Goal: Task Accomplishment & Management: Manage account settings

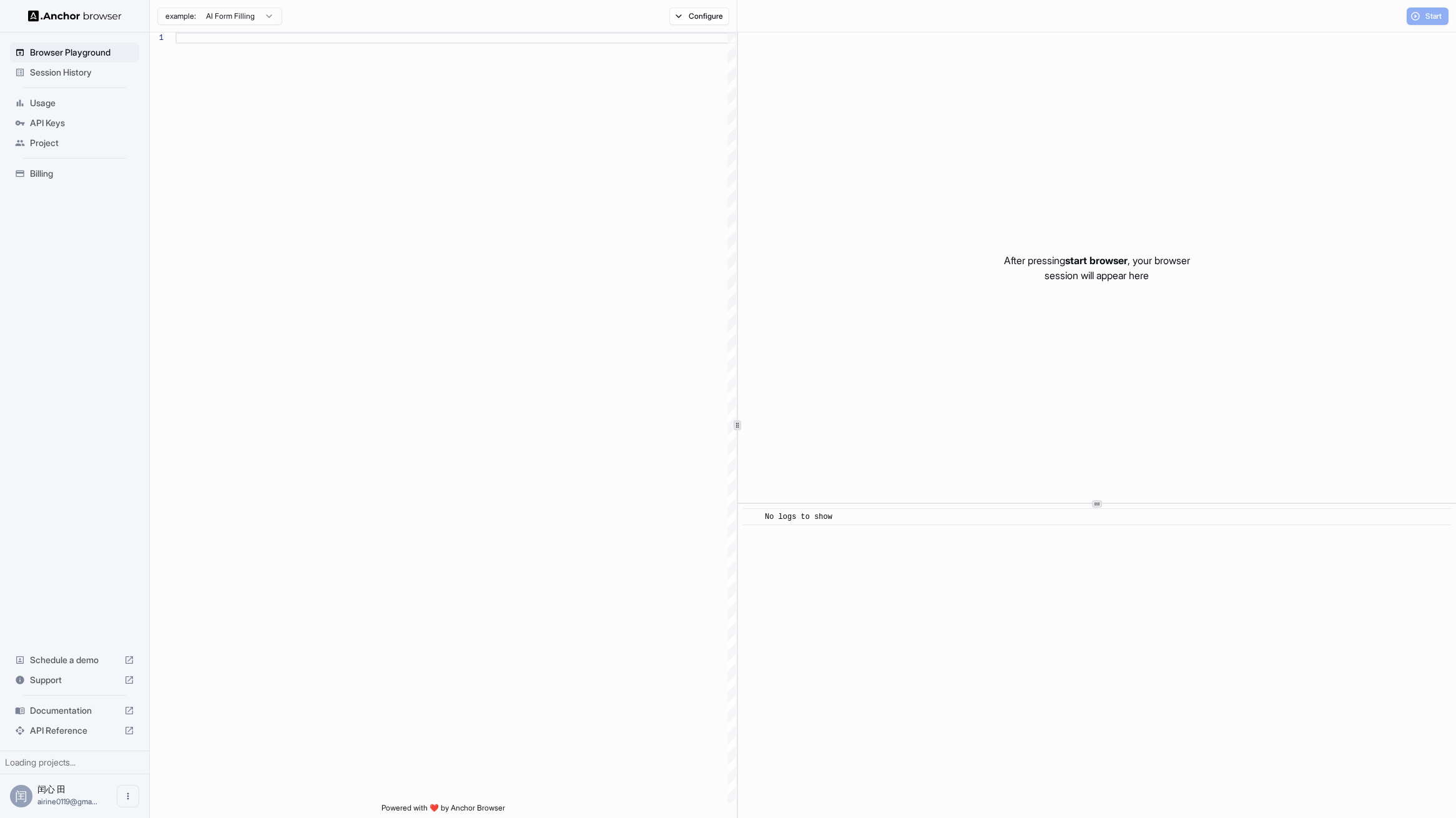
scroll to position [112, 0]
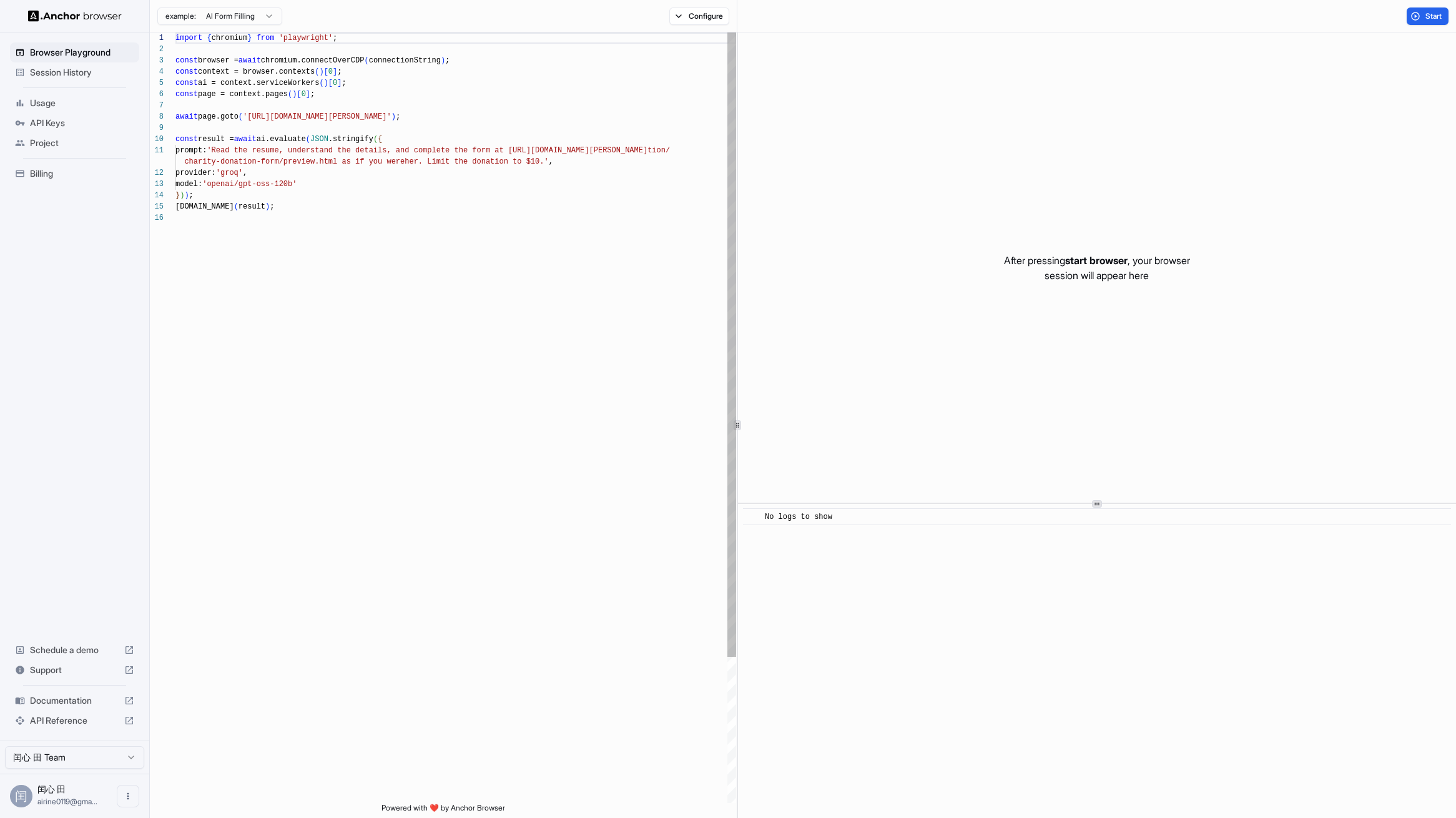
type textarea "**********"
click at [451, 316] on div "import { chromium } from 'playwright' ; const browser = await chromium.connectO…" at bounding box center [456, 508] width 561 height 951
click at [258, 254] on div "import { chromium } from 'playwright' ; const browser = await chromium.connectO…" at bounding box center [456, 508] width 561 height 951
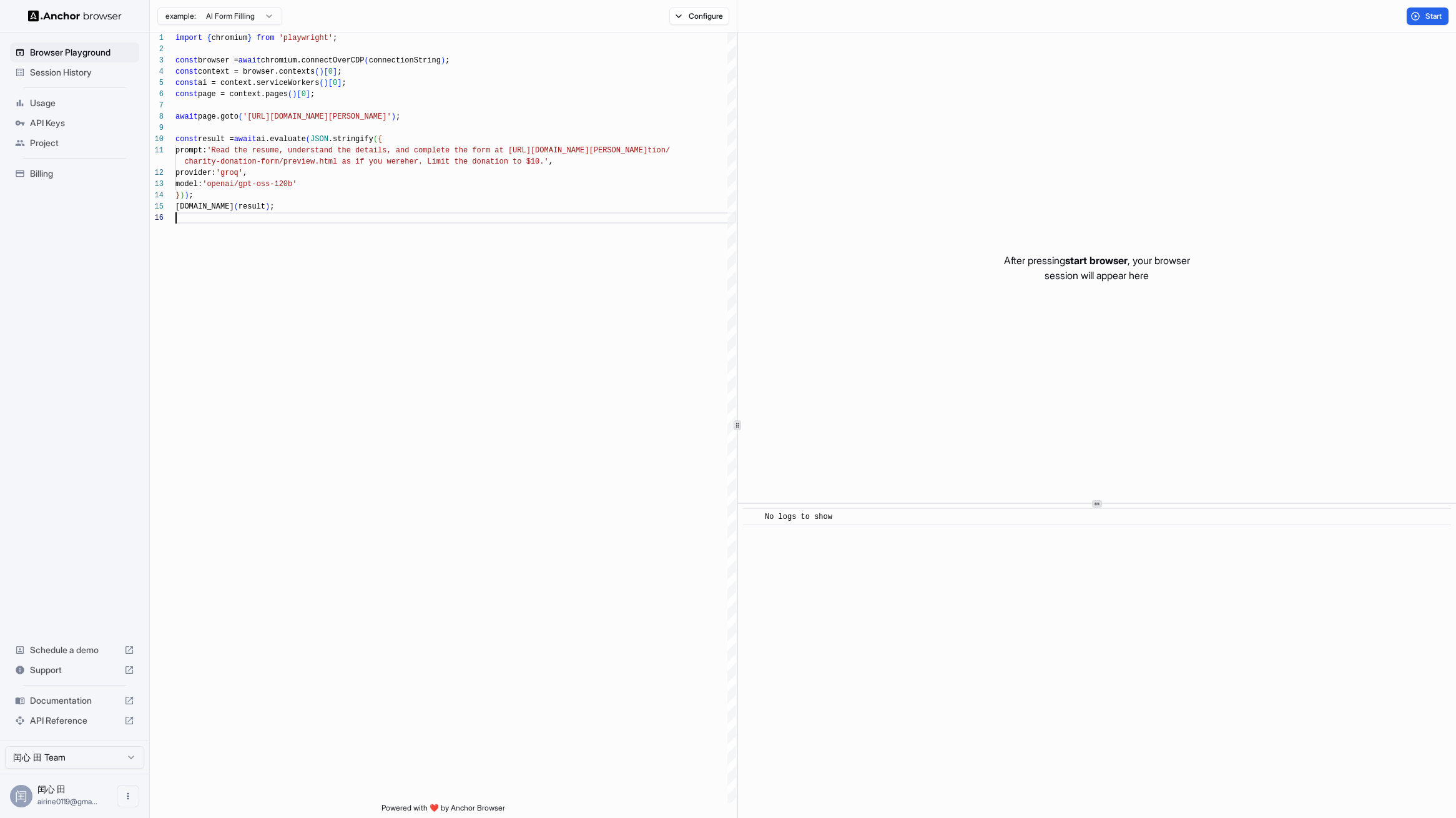
click at [70, 125] on span "API Keys" at bounding box center [82, 122] width 104 height 12
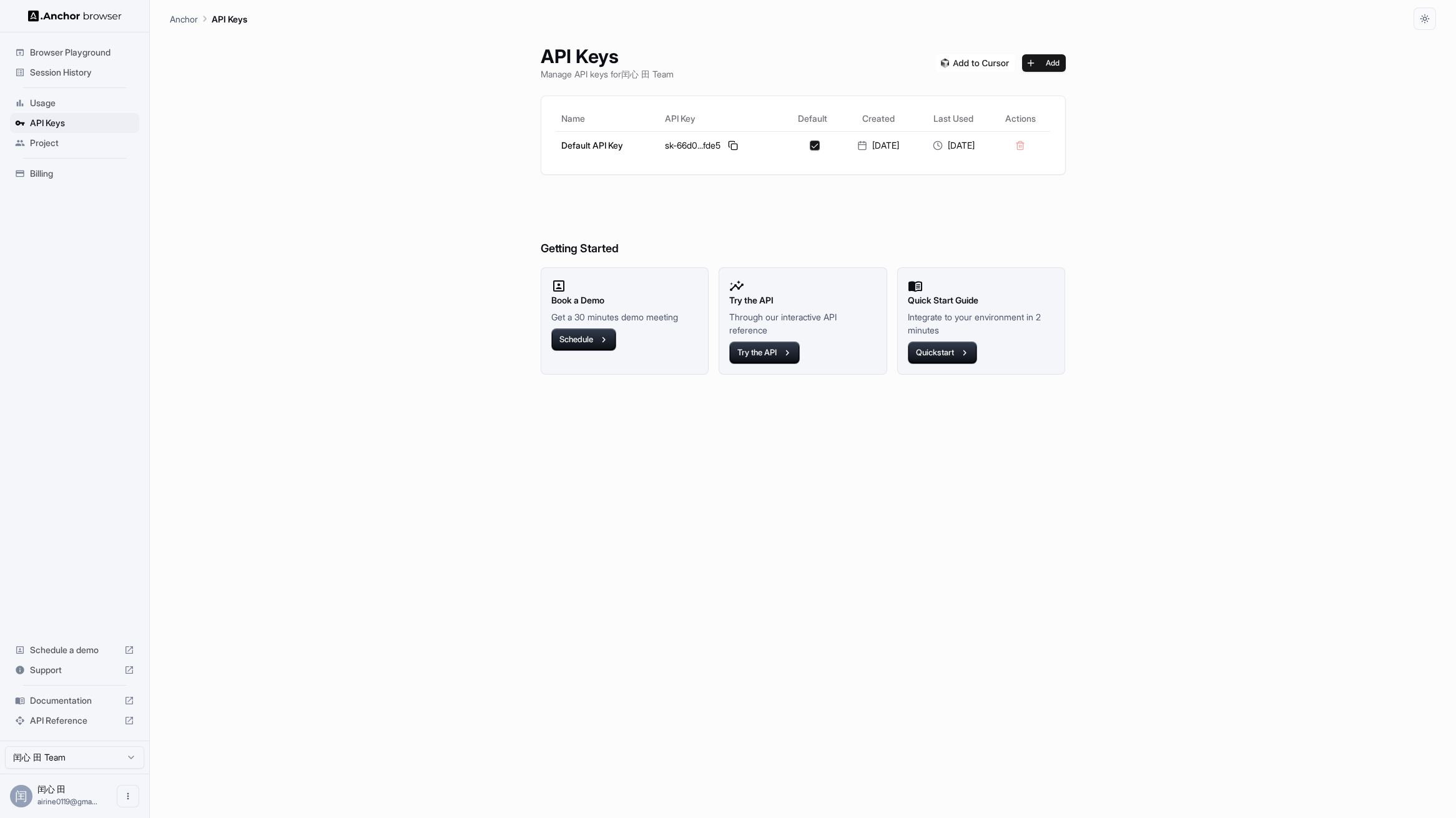
click at [83, 76] on span "Session History" at bounding box center [82, 72] width 104 height 12
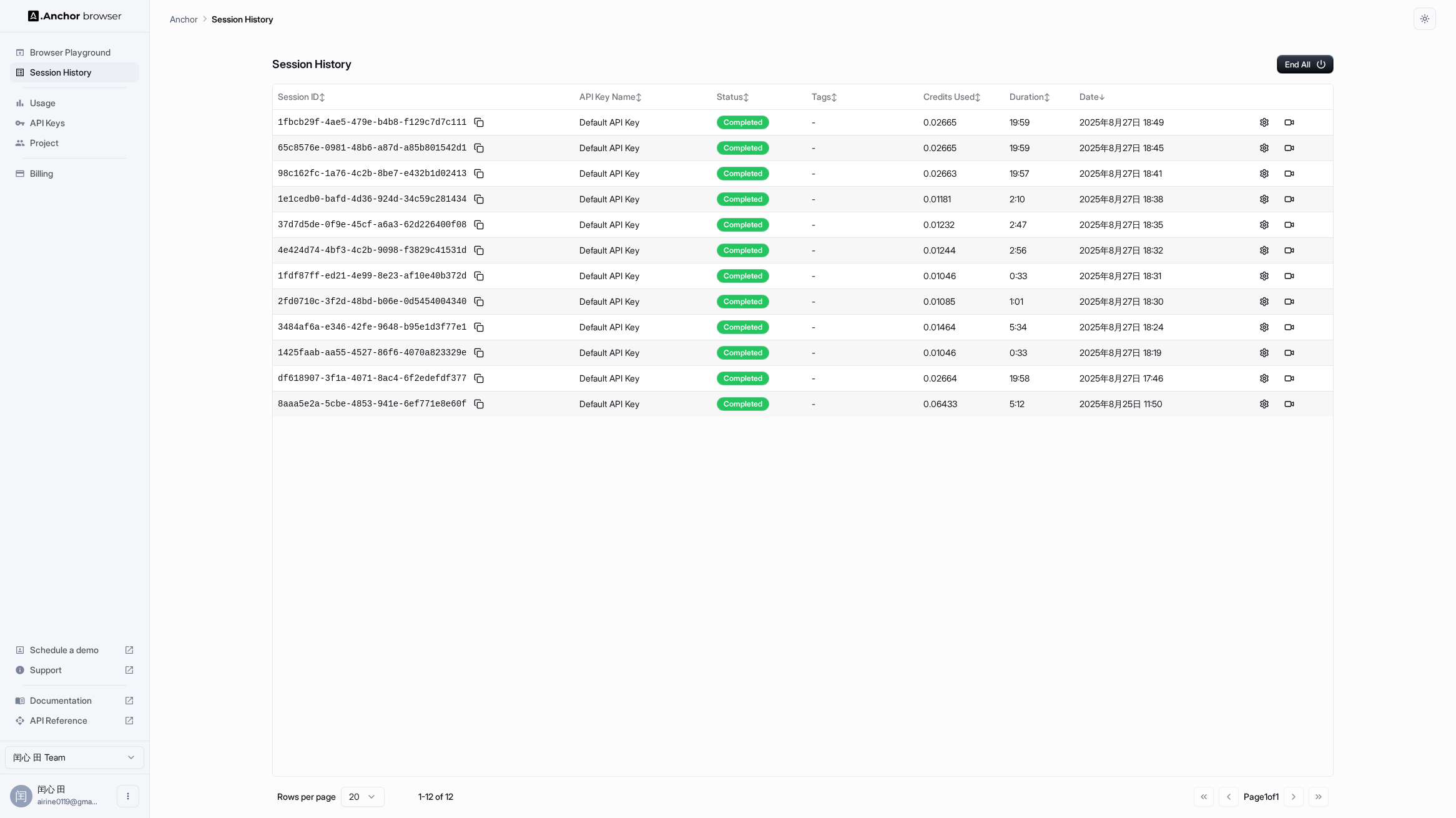
click at [69, 104] on span "Usage" at bounding box center [82, 103] width 104 height 12
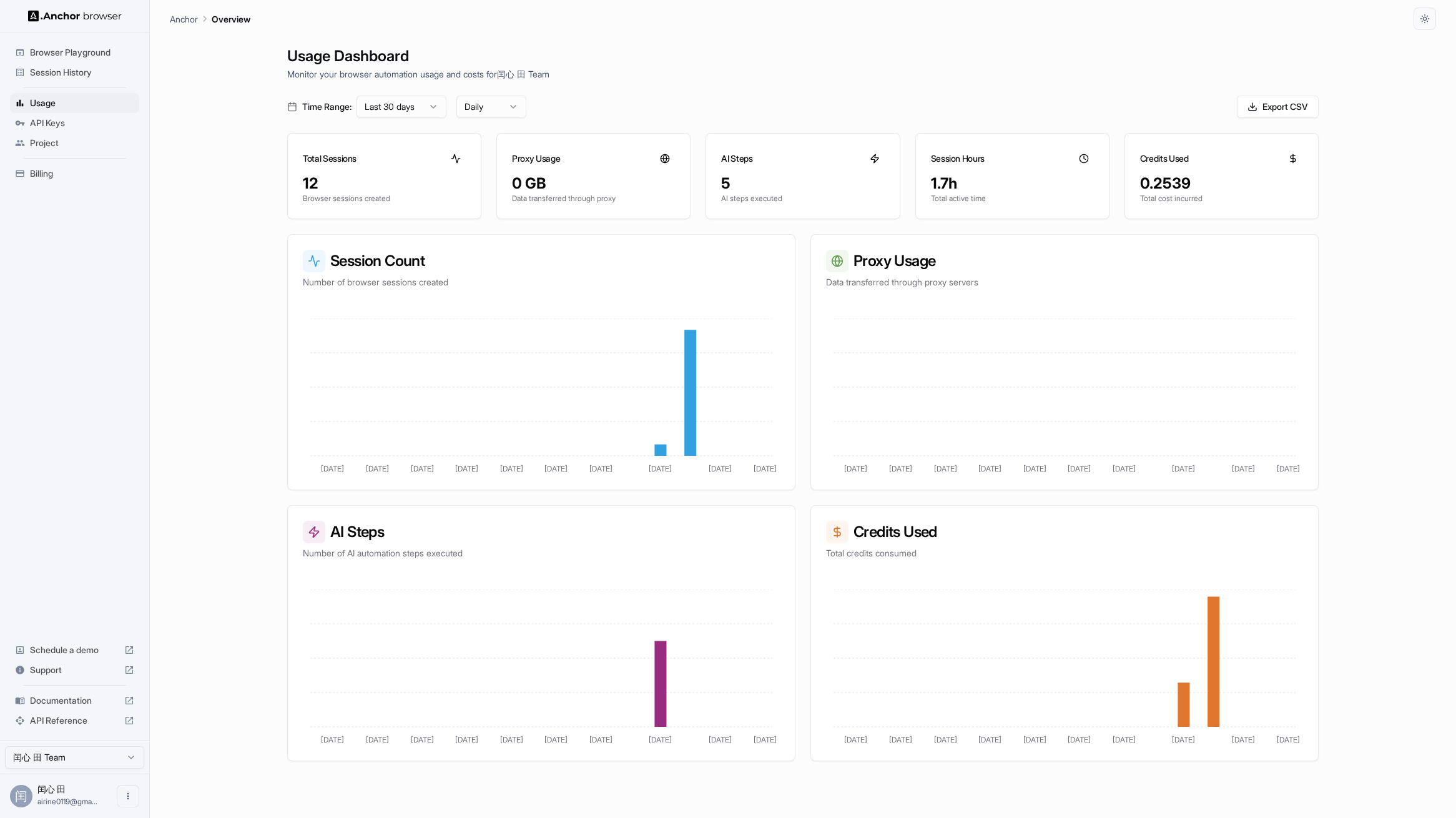
drag, startPoint x: 932, startPoint y: 104, endPoint x: 1008, endPoint y: 118, distance: 77.3
click at [933, 105] on div "Time Range: Last 30 days Daily Export CSV" at bounding box center [803, 107] width 1032 height 23
click at [690, 112] on div "Time Range: Last 30 days Daily Export CSV" at bounding box center [803, 107] width 1032 height 23
click at [49, 129] on div "API Keys" at bounding box center [74, 122] width 129 height 20
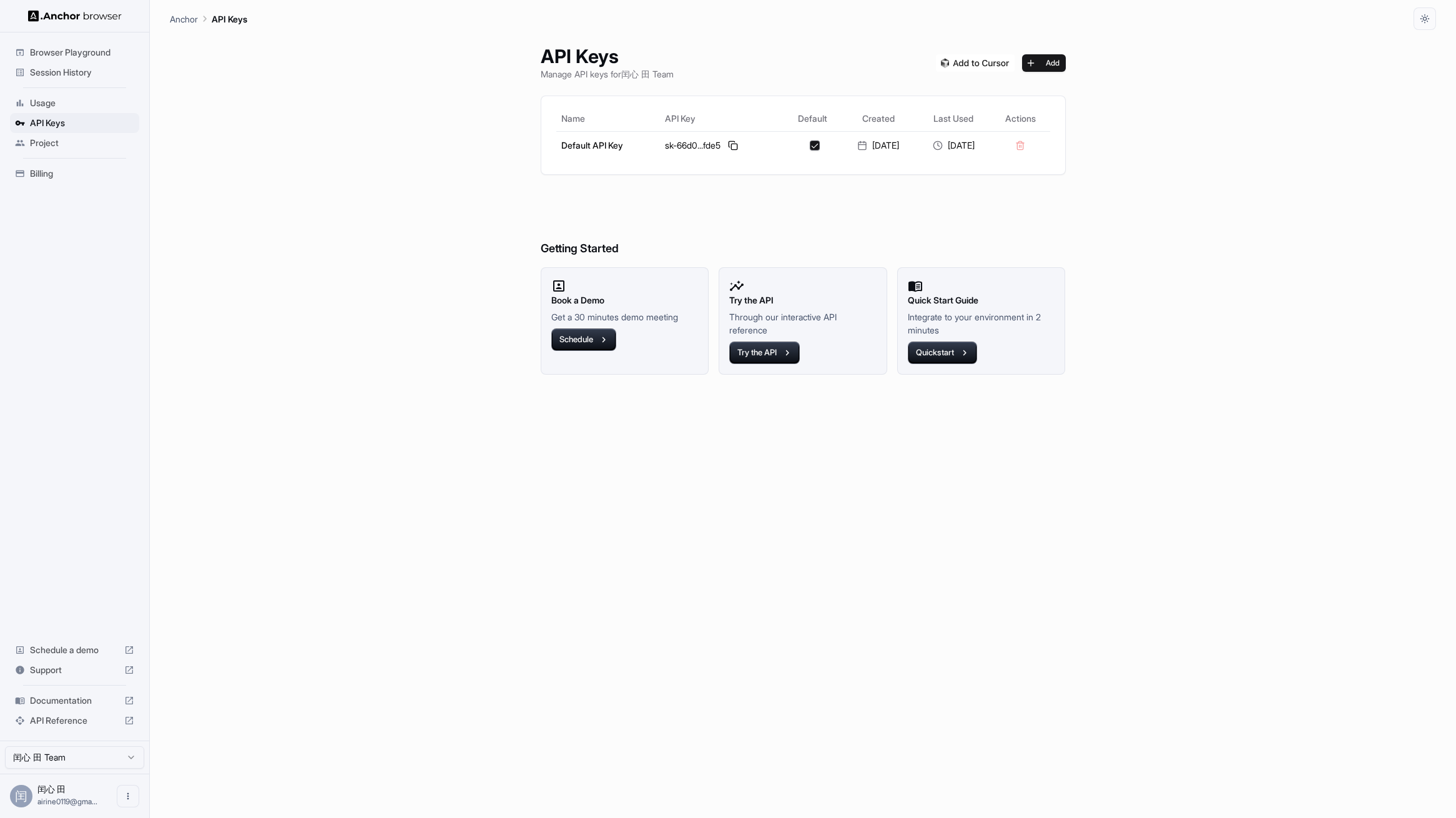
click at [68, 102] on span "Usage" at bounding box center [82, 103] width 104 height 12
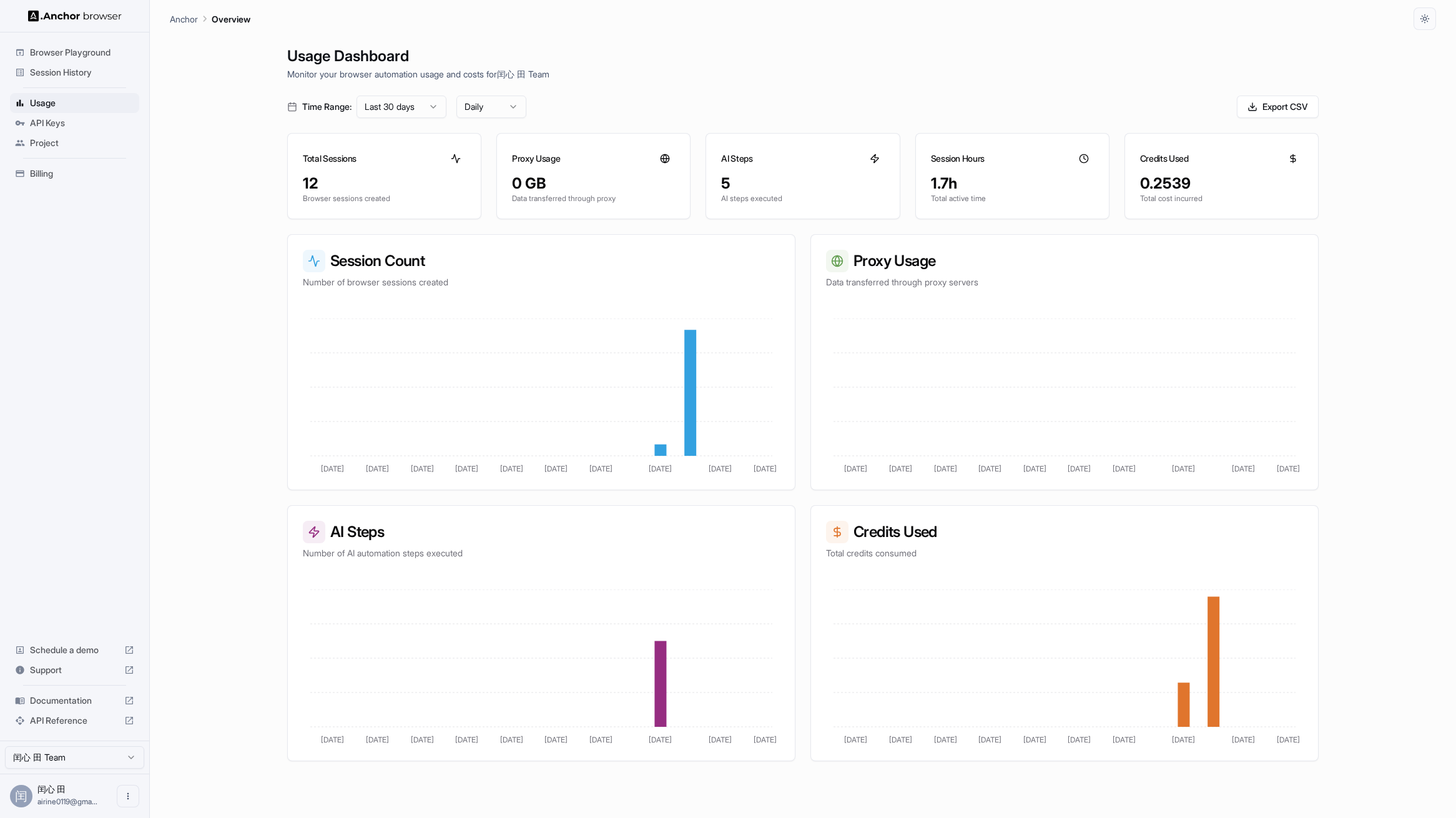
click at [64, 174] on span "Billing" at bounding box center [82, 173] width 104 height 12
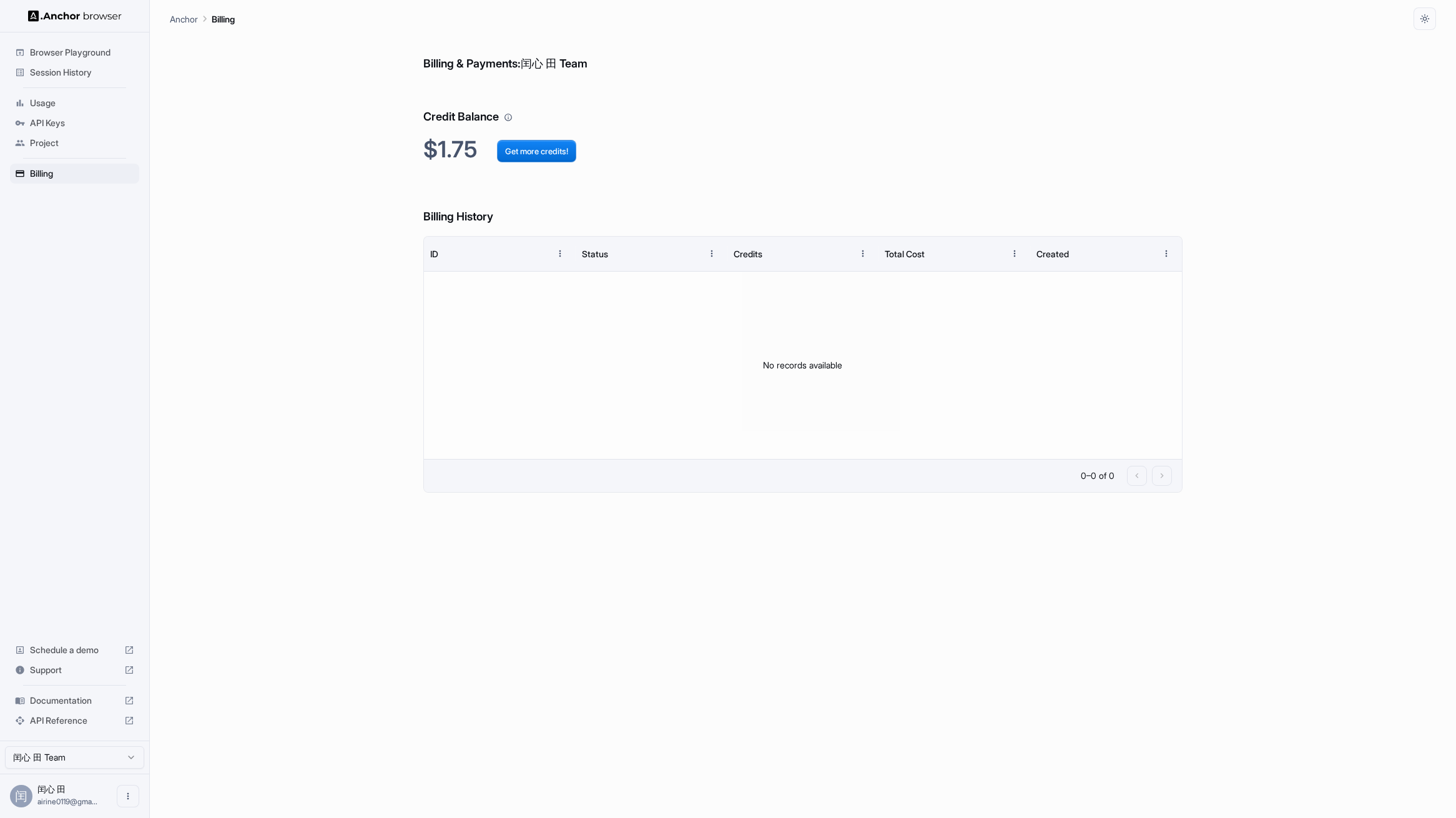
click at [79, 107] on span "Usage" at bounding box center [82, 103] width 104 height 12
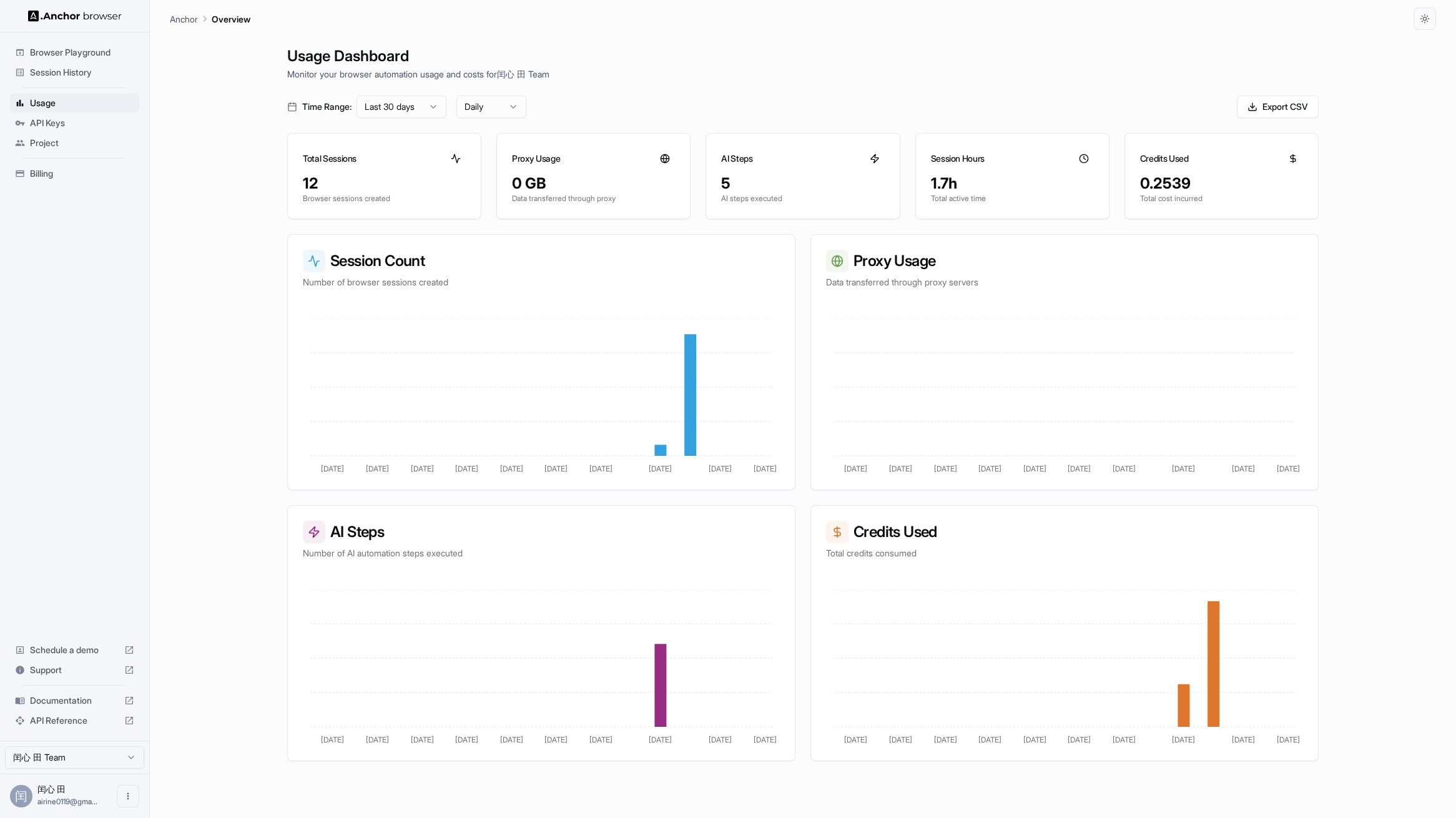
click at [109, 67] on span "Session History" at bounding box center [82, 72] width 104 height 12
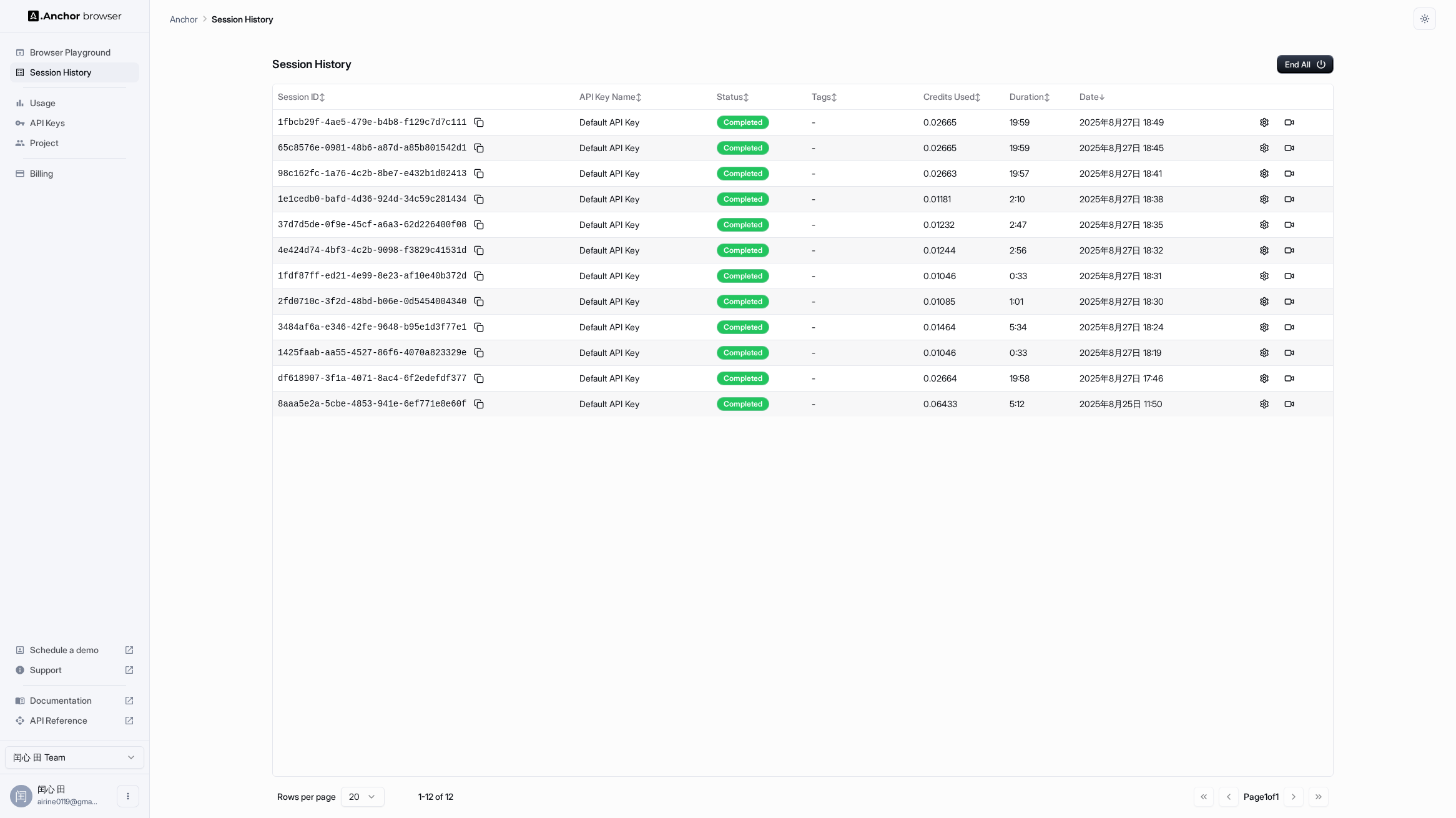
click at [101, 54] on span "Browser Playground" at bounding box center [82, 52] width 104 height 12
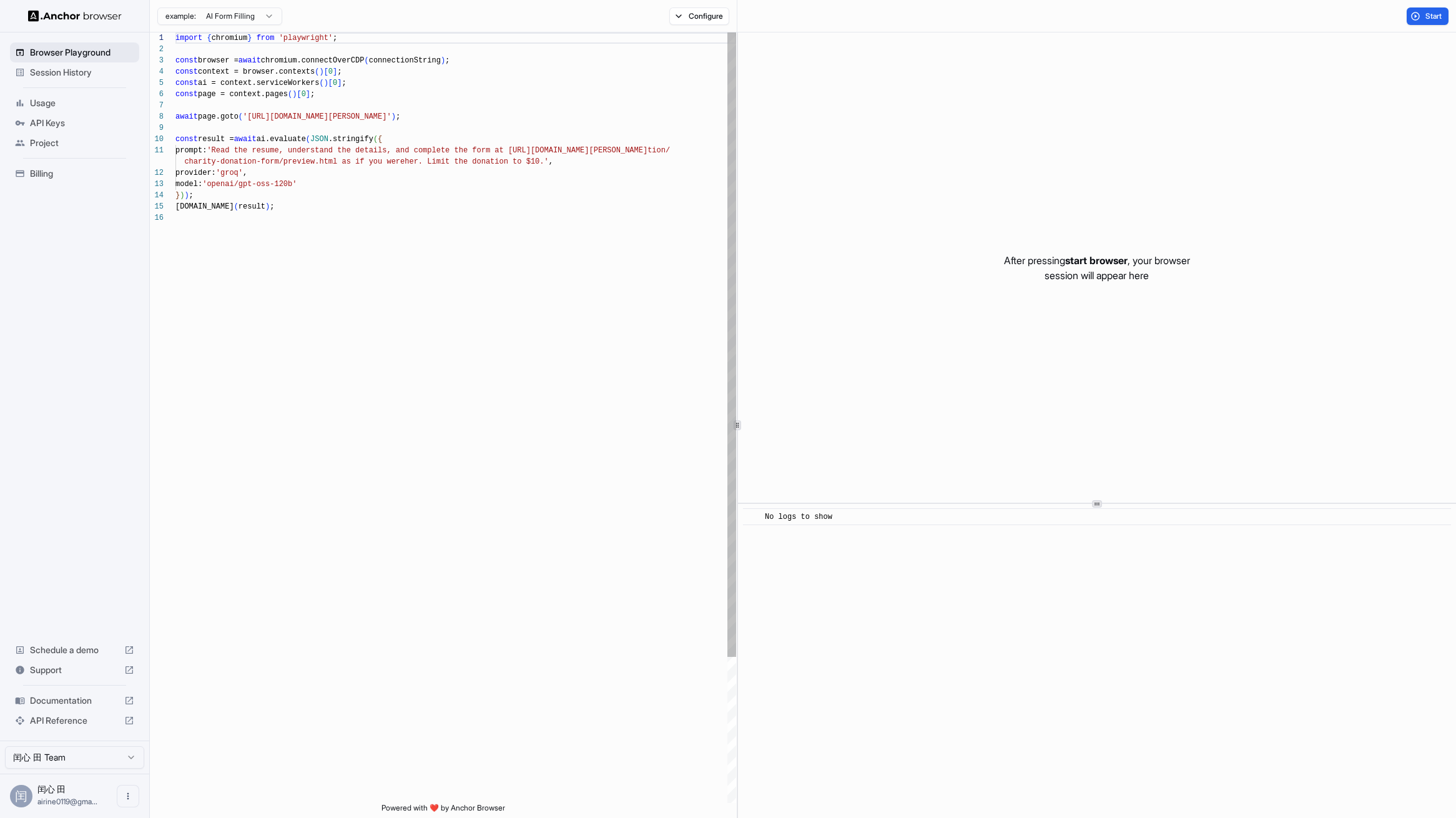
scroll to position [112, 0]
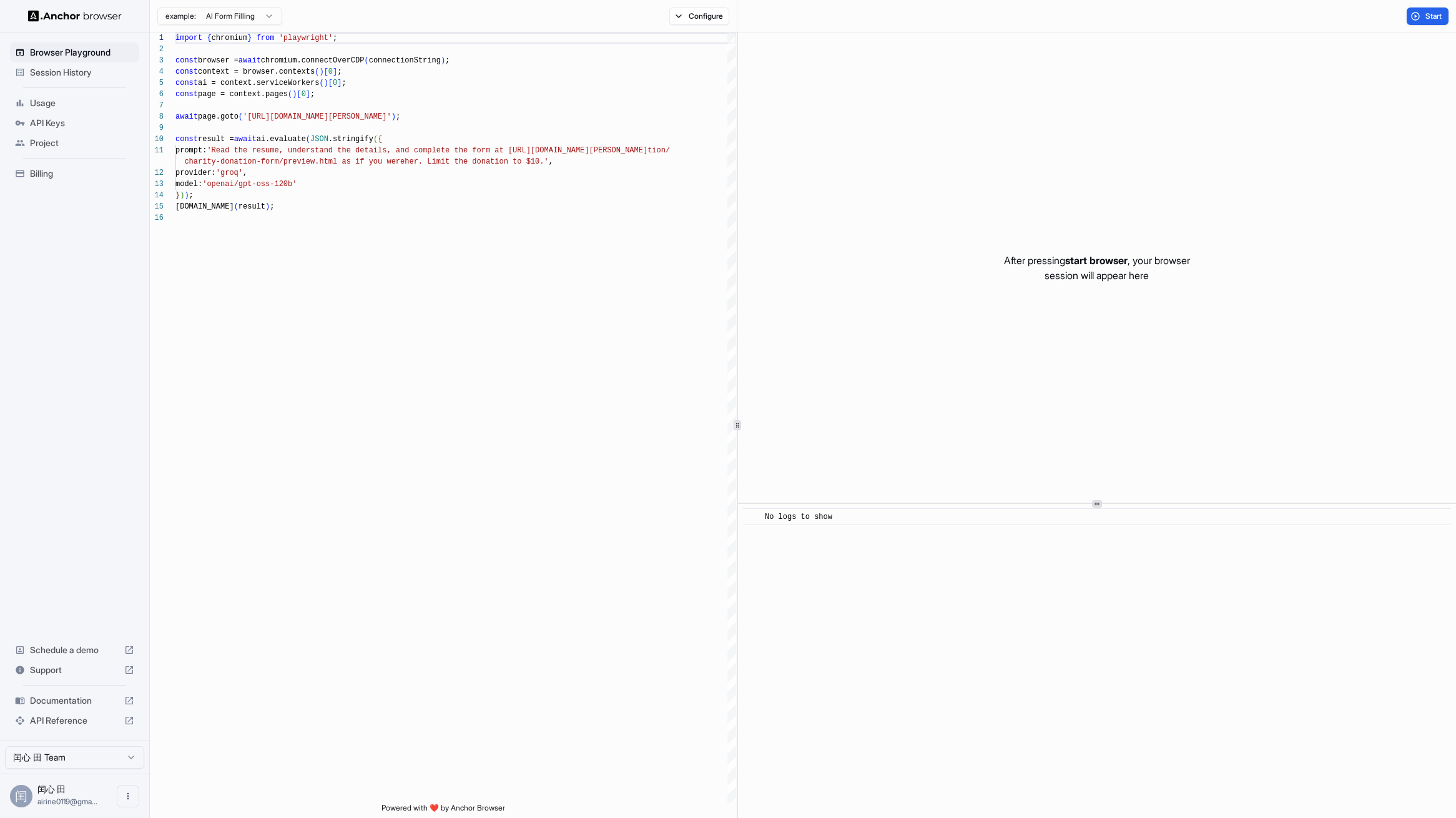
click at [96, 83] on ul "Browser Playground Session History Usage API Keys Project Billing" at bounding box center [74, 113] width 139 height 152
click at [98, 74] on span "Session History" at bounding box center [82, 72] width 104 height 12
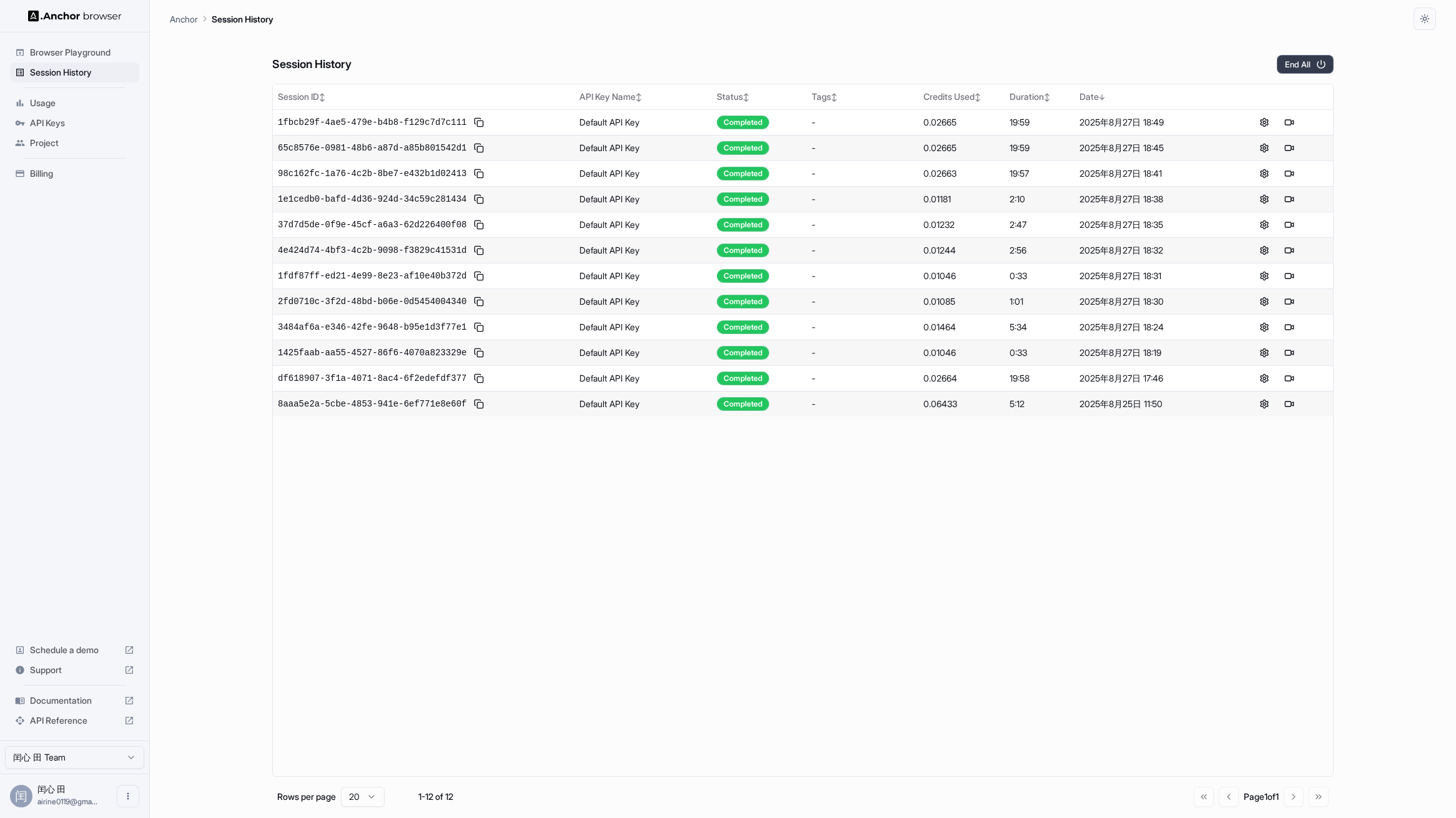
click at [1310, 66] on button "End All" at bounding box center [1305, 64] width 56 height 19
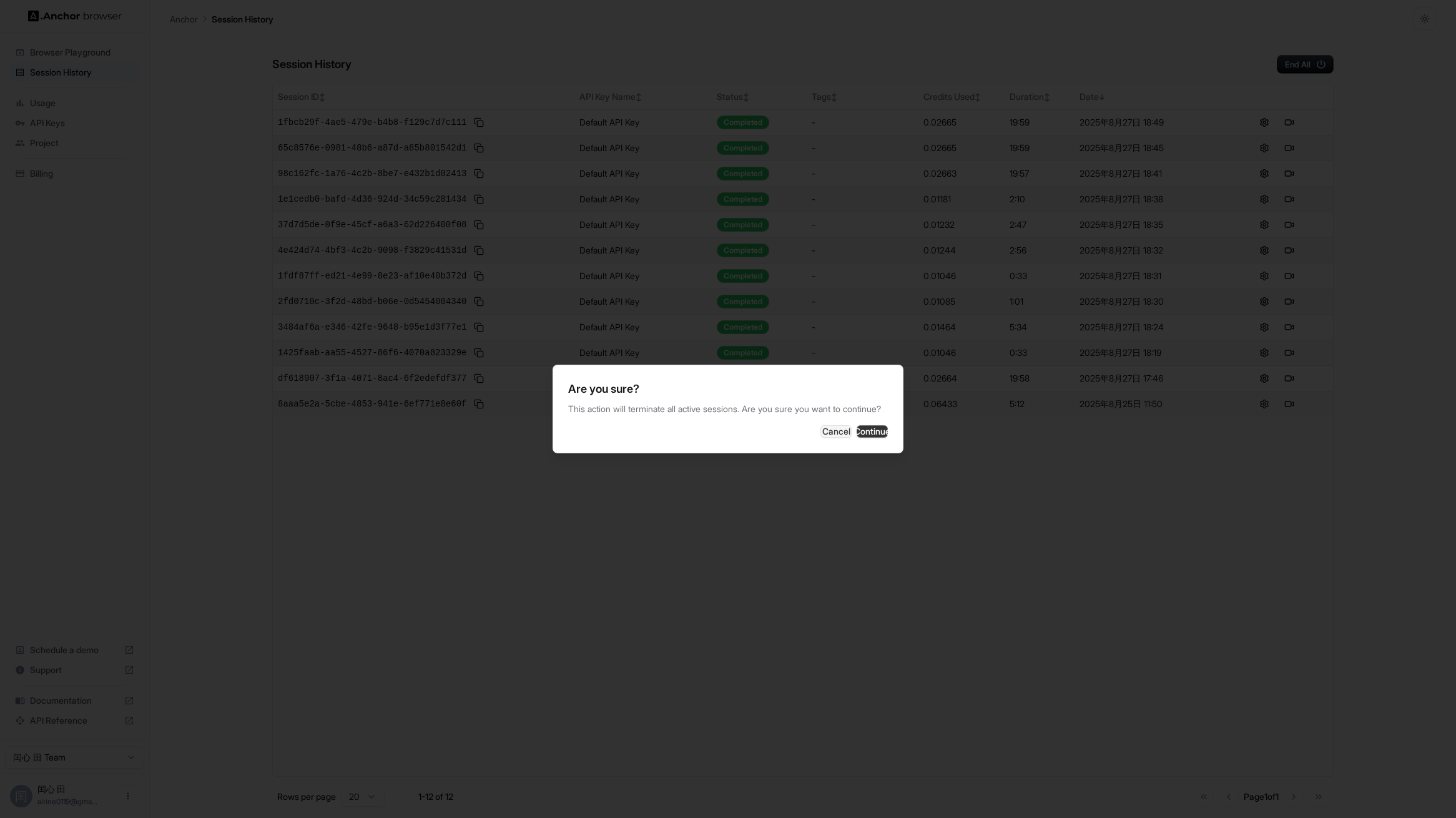
click at [856, 438] on button "Continue" at bounding box center [872, 431] width 31 height 12
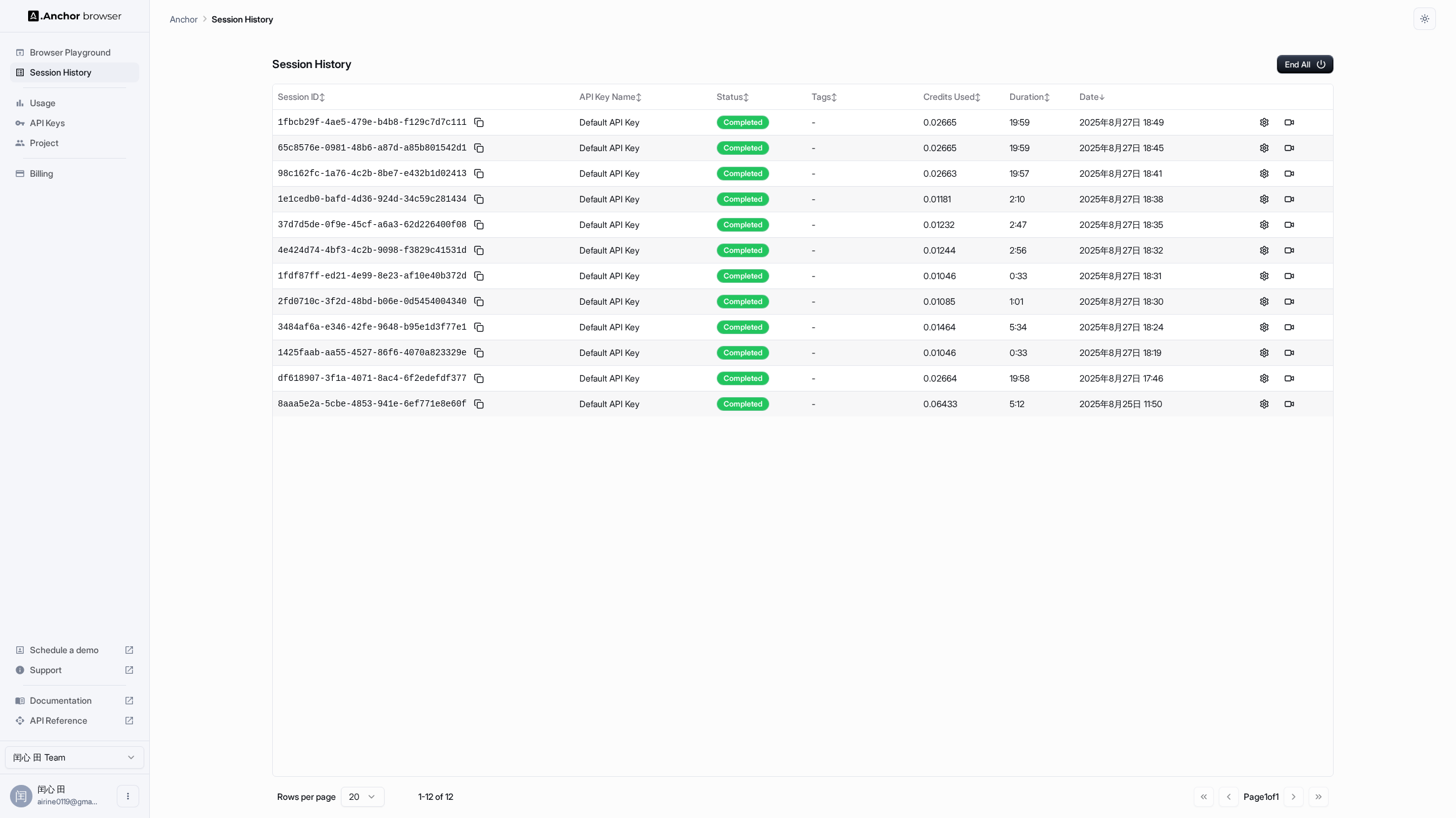
drag, startPoint x: 806, startPoint y: 524, endPoint x: 779, endPoint y: 510, distance: 30.4
click at [805, 524] on div "Session ID ↕ API Key Name ↕ Status ↕ Tags ↕ Credits Used ↕ Duration ↕ Date ↓ 1f…" at bounding box center [803, 430] width 1062 height 694
drag, startPoint x: 454, startPoint y: 553, endPoint x: 398, endPoint y: 515, distance: 67.7
click at [452, 551] on div "Session ID ↕ API Key Name ↕ Status ↕ Tags ↕ Credits Used ↕ Duration ↕ Date ↓ 1f…" at bounding box center [803, 430] width 1062 height 694
drag, startPoint x: 398, startPoint y: 515, endPoint x: 134, endPoint y: 145, distance: 454.5
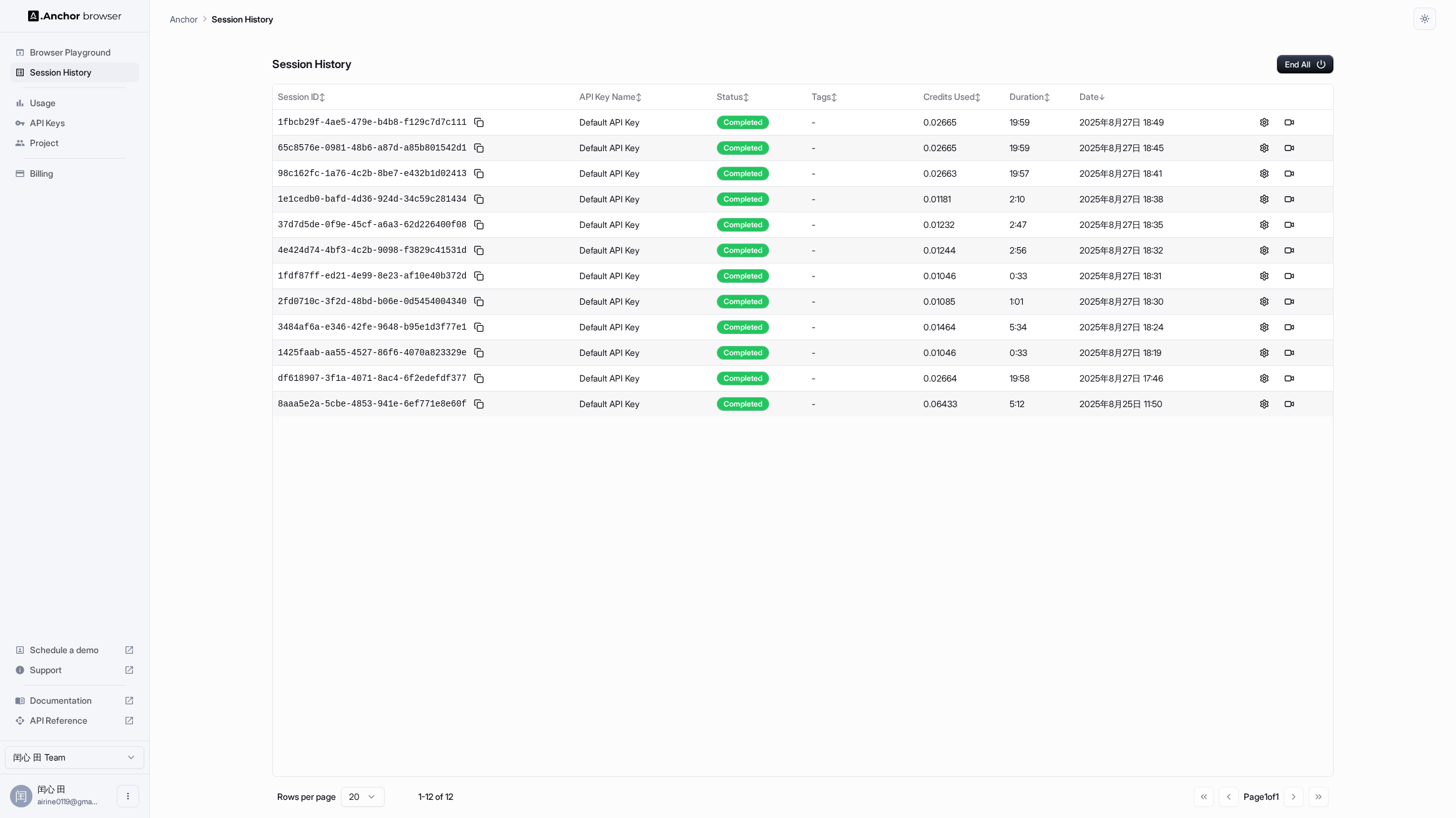
click at [294, 423] on div "Session ID ↕ API Key Name ↕ Status ↕ Tags ↕ Credits Used ↕ Duration ↕ Date ↓ 1f…" at bounding box center [803, 430] width 1062 height 694
click at [155, 133] on main "Anchor Session History Session History End All Session ID ↕ API Key Name ↕ Stat…" at bounding box center [803, 409] width 1306 height 818
click at [69, 58] on div "Browser Playground" at bounding box center [74, 52] width 129 height 20
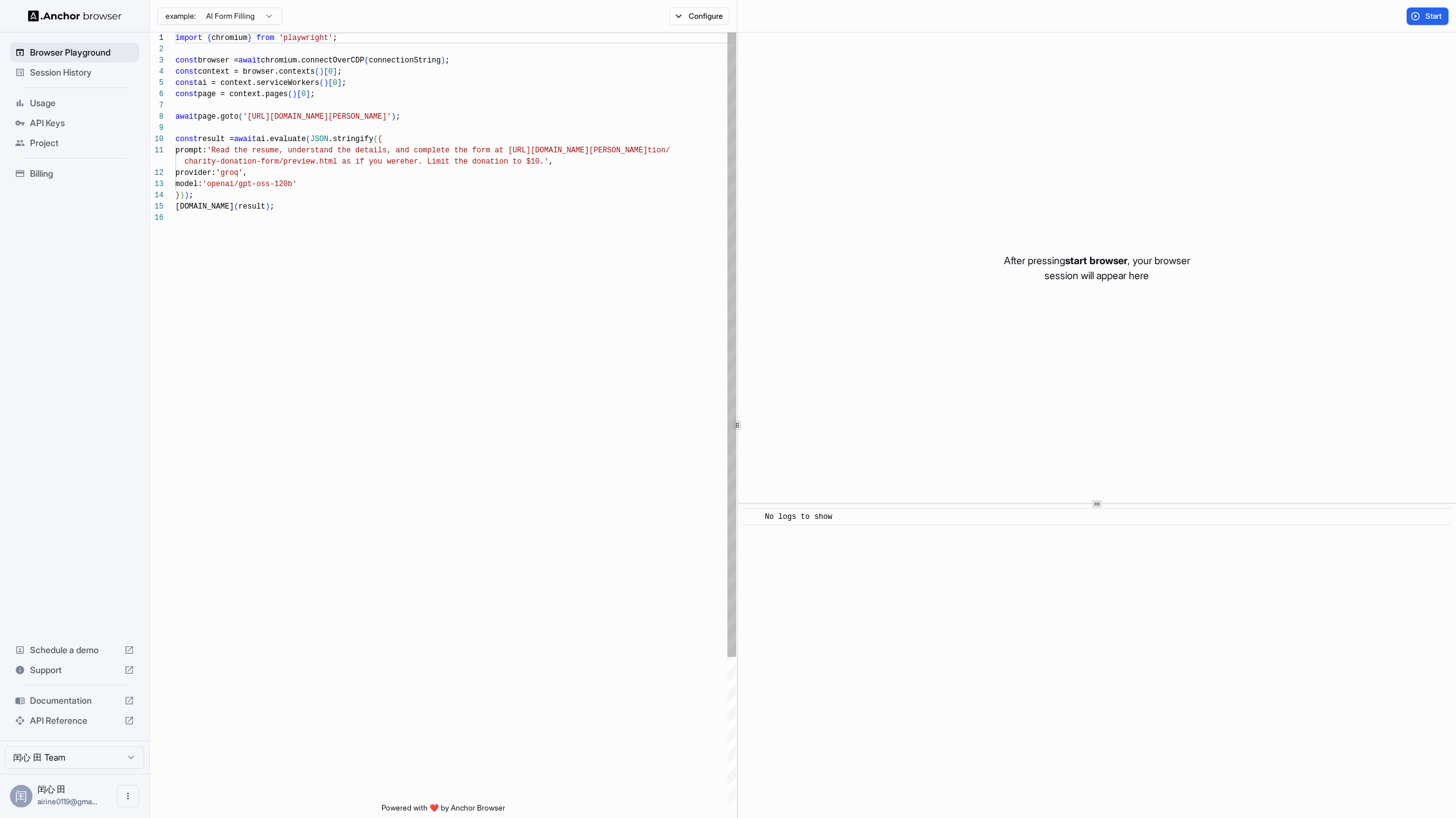
scroll to position [112, 0]
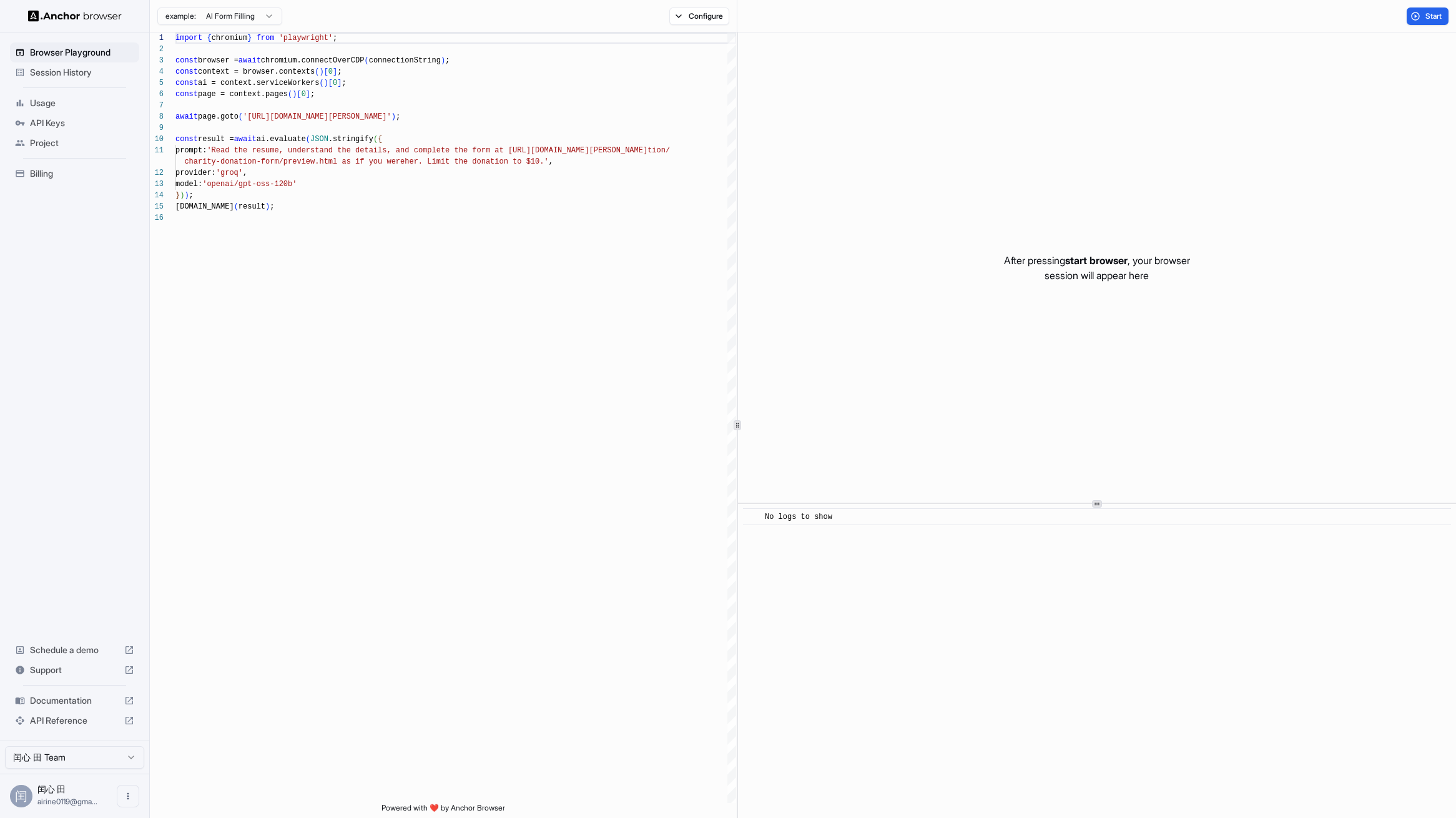
click at [278, 12] on html "Browser Playground Session History Usage API Keys Project Billing Schedule a de…" at bounding box center [728, 409] width 1456 height 818
click at [272, 16] on html "Browser Playground Session History Usage API Keys Project Billing Schedule a de…" at bounding box center [728, 409] width 1456 height 818
click at [67, 75] on span "Session History" at bounding box center [82, 72] width 104 height 12
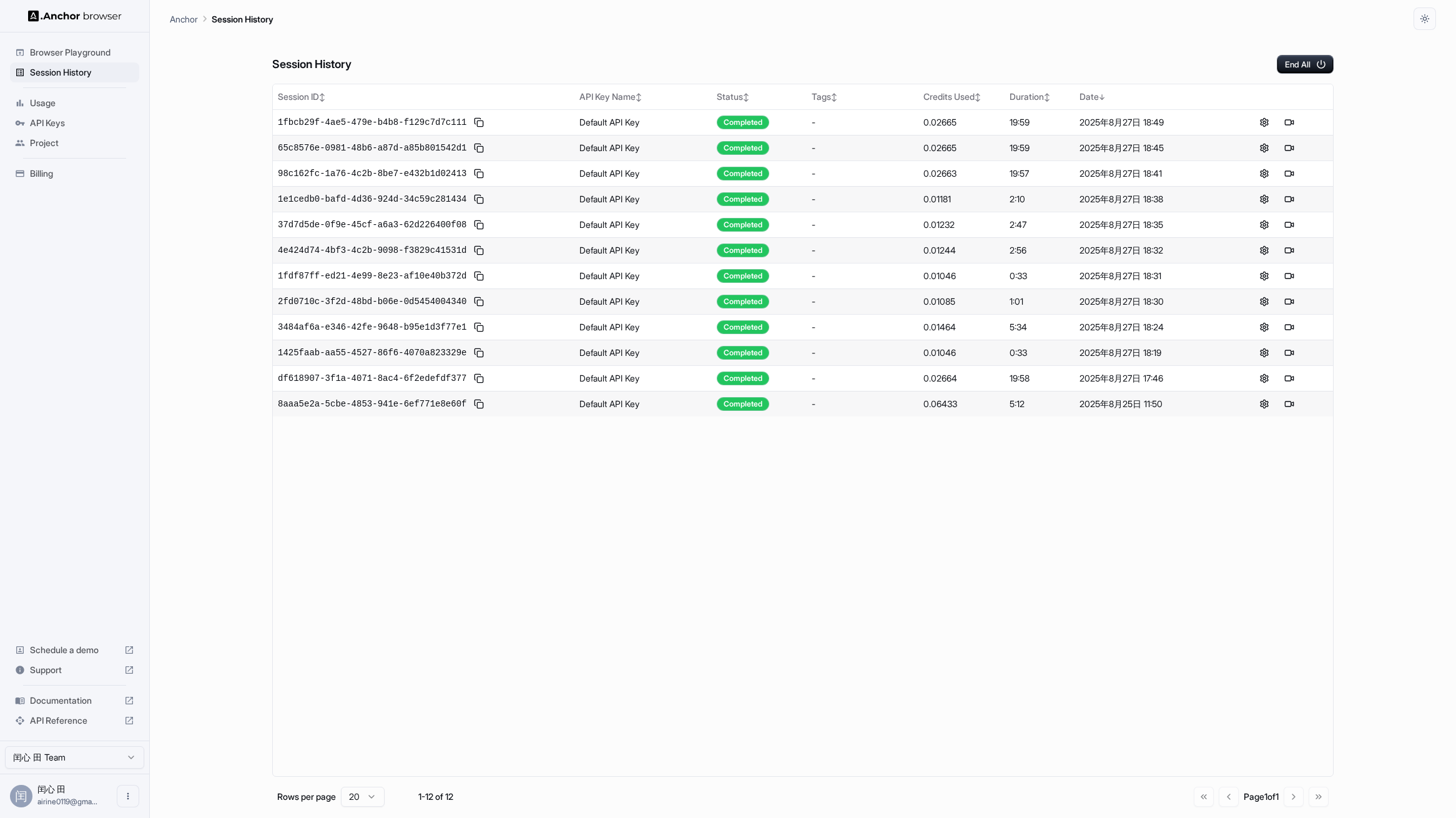
click at [60, 98] on span "Usage" at bounding box center [82, 103] width 104 height 12
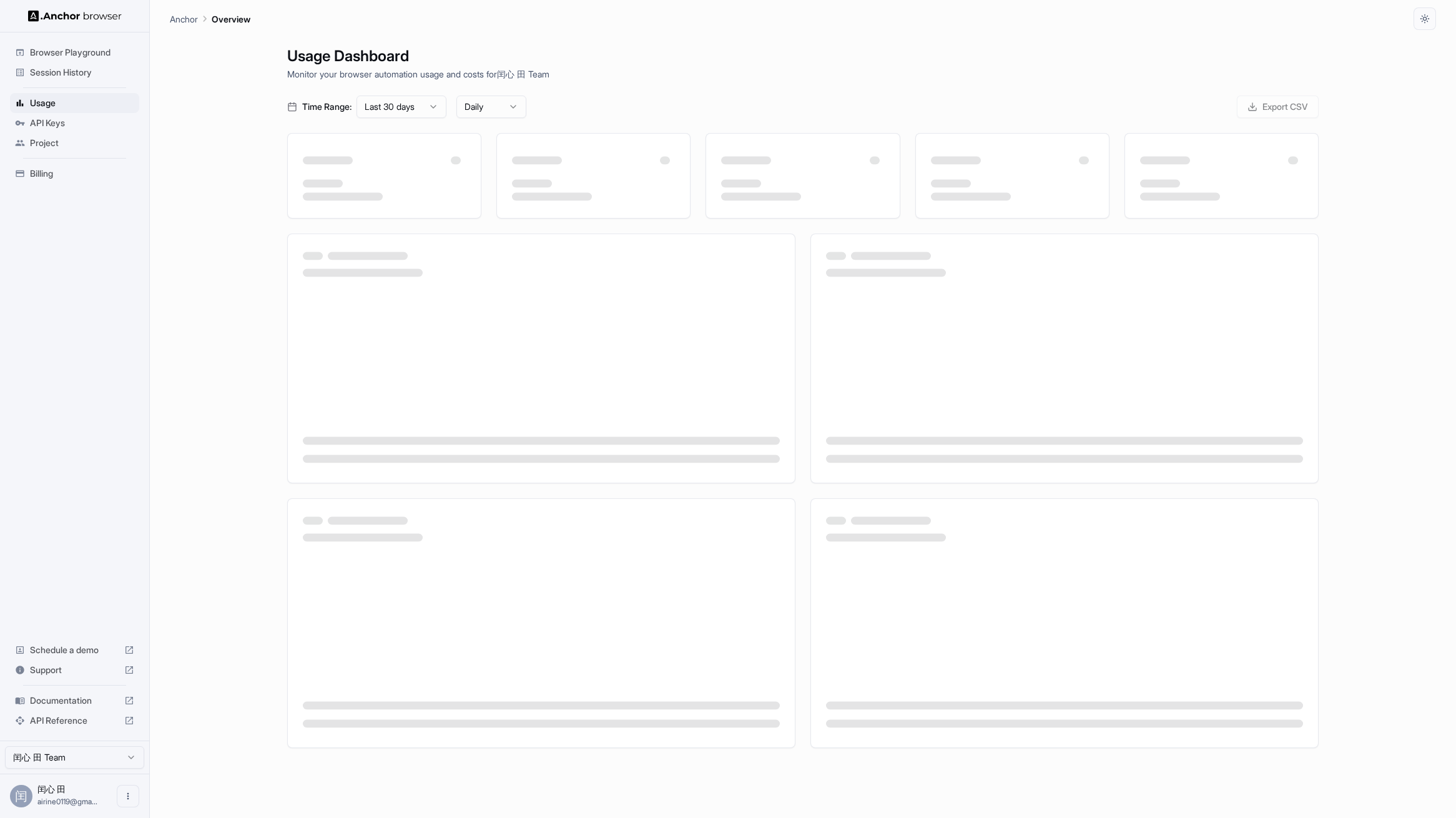
click at [73, 129] on div "API Keys" at bounding box center [74, 122] width 129 height 20
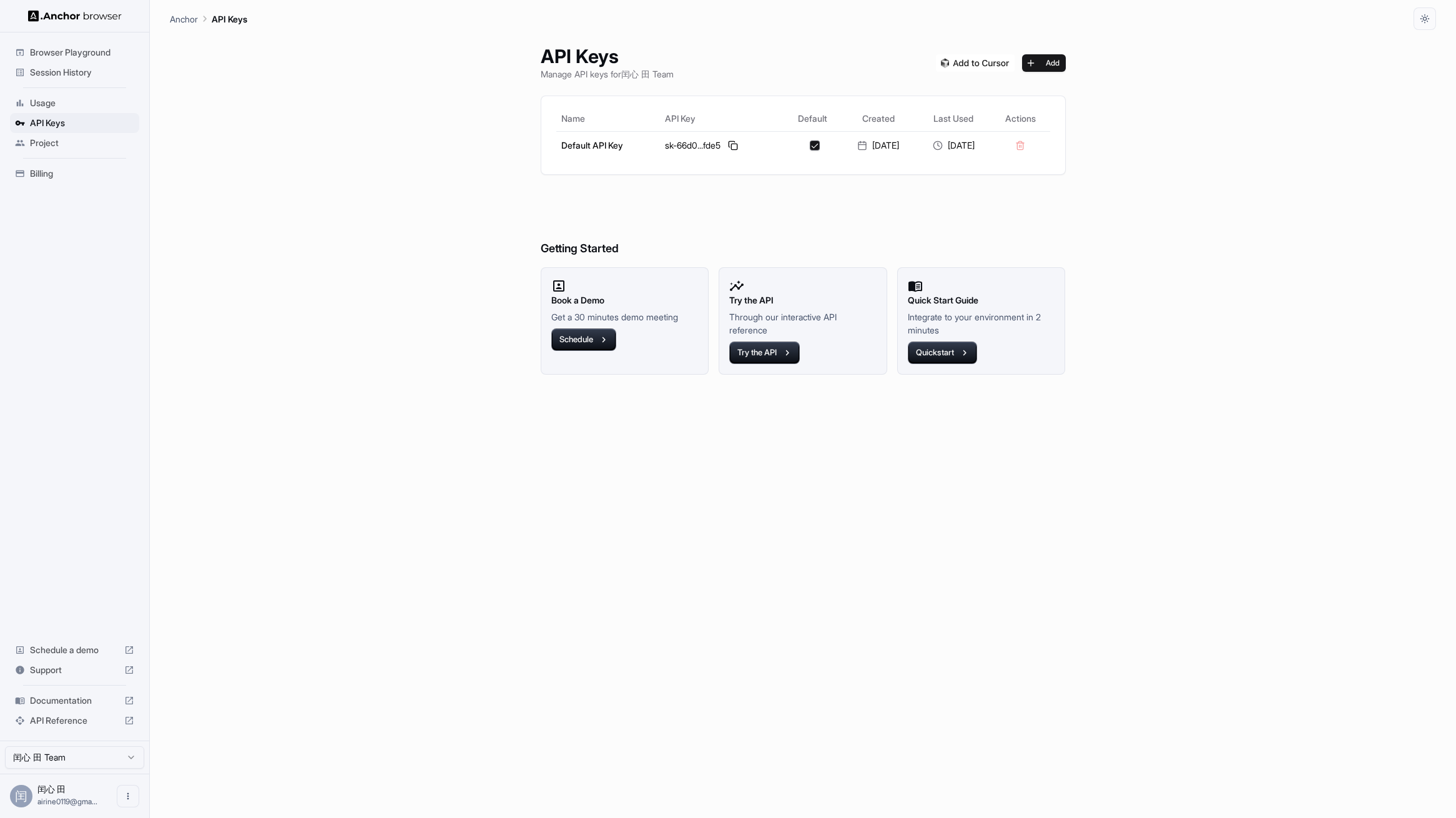
click at [72, 61] on div "Browser Playground" at bounding box center [74, 52] width 129 height 20
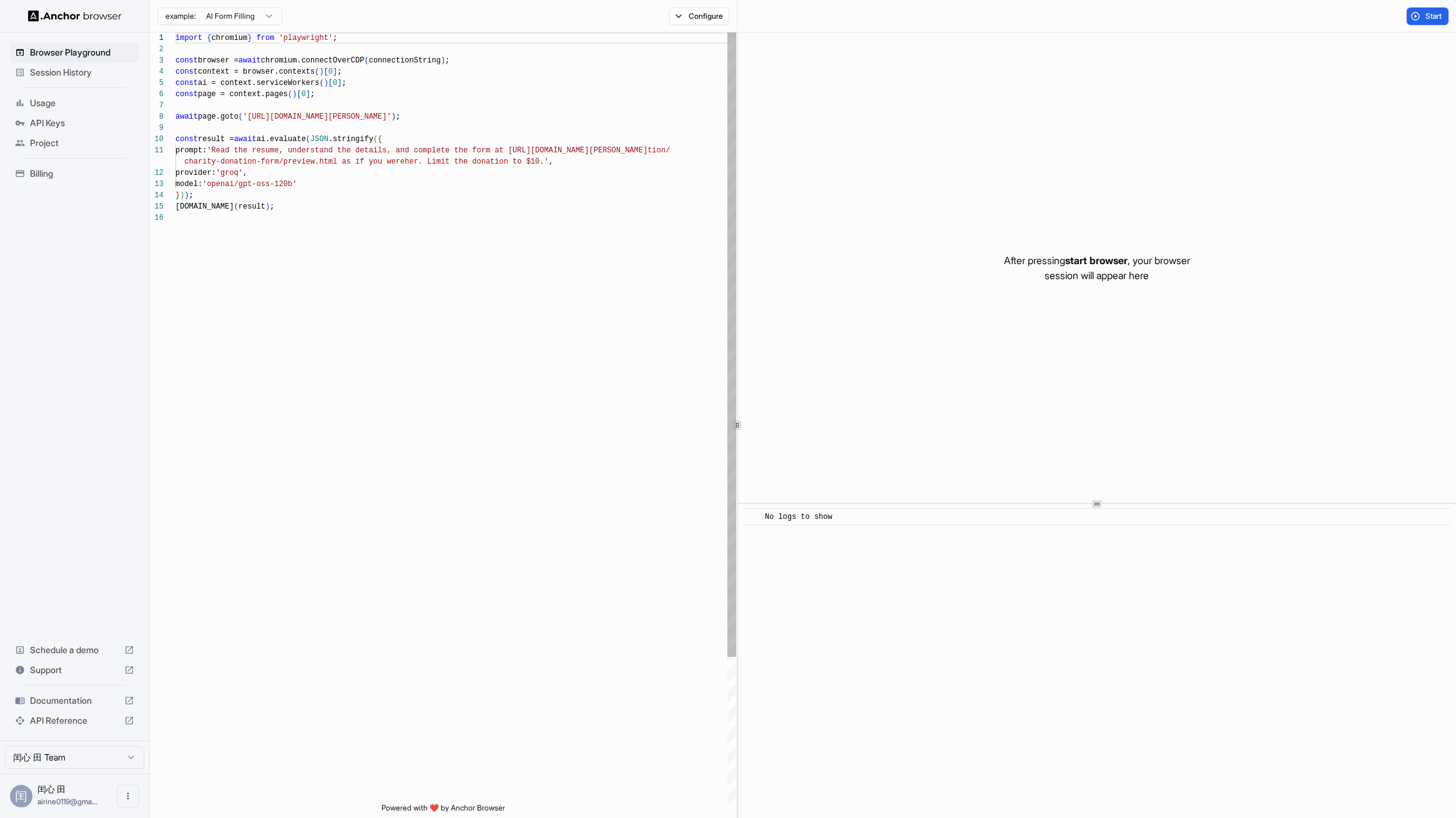
scroll to position [112, 0]
click at [75, 70] on span "Session History" at bounding box center [82, 72] width 104 height 12
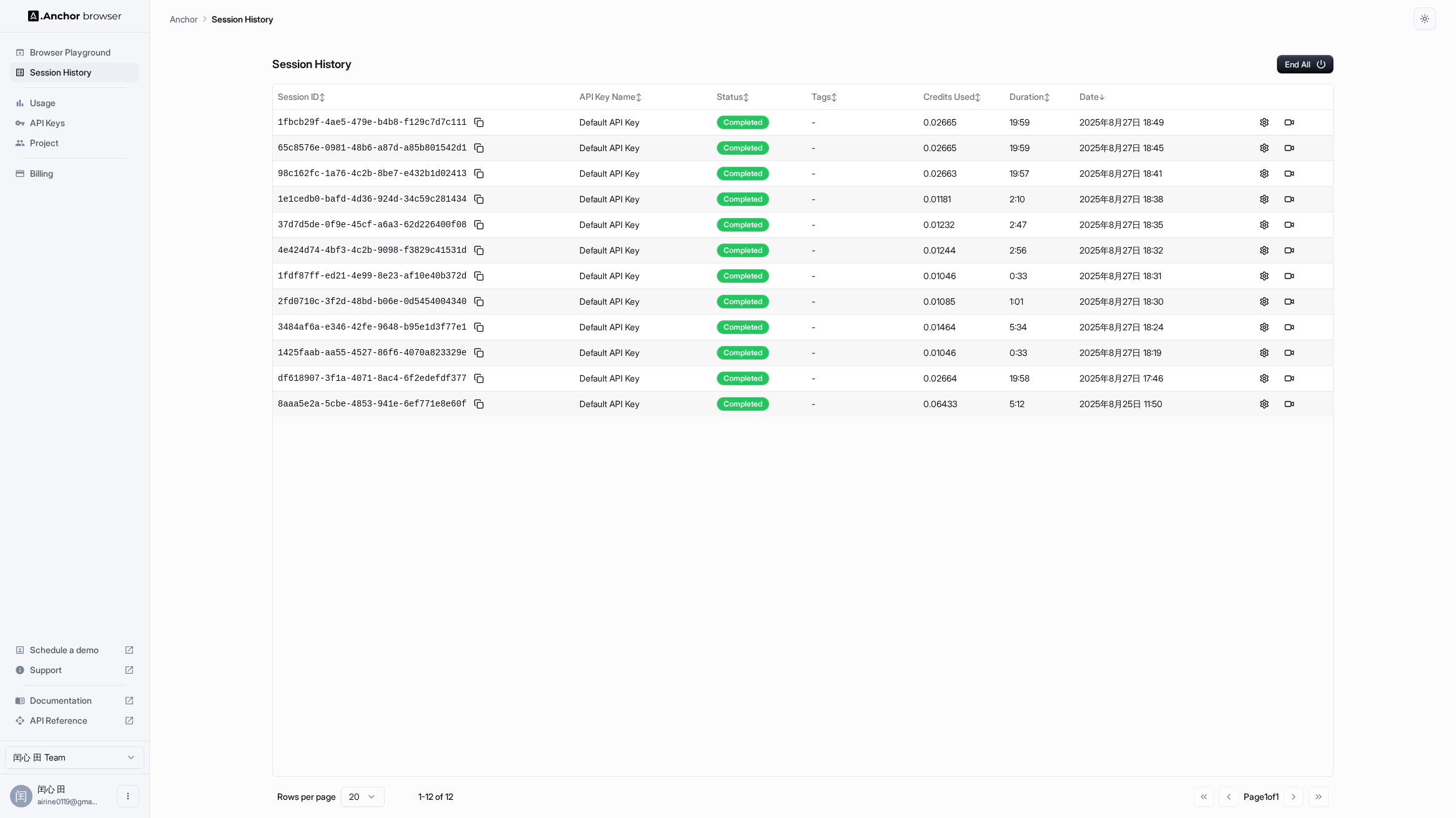
click at [63, 148] on div "Project" at bounding box center [74, 142] width 129 height 20
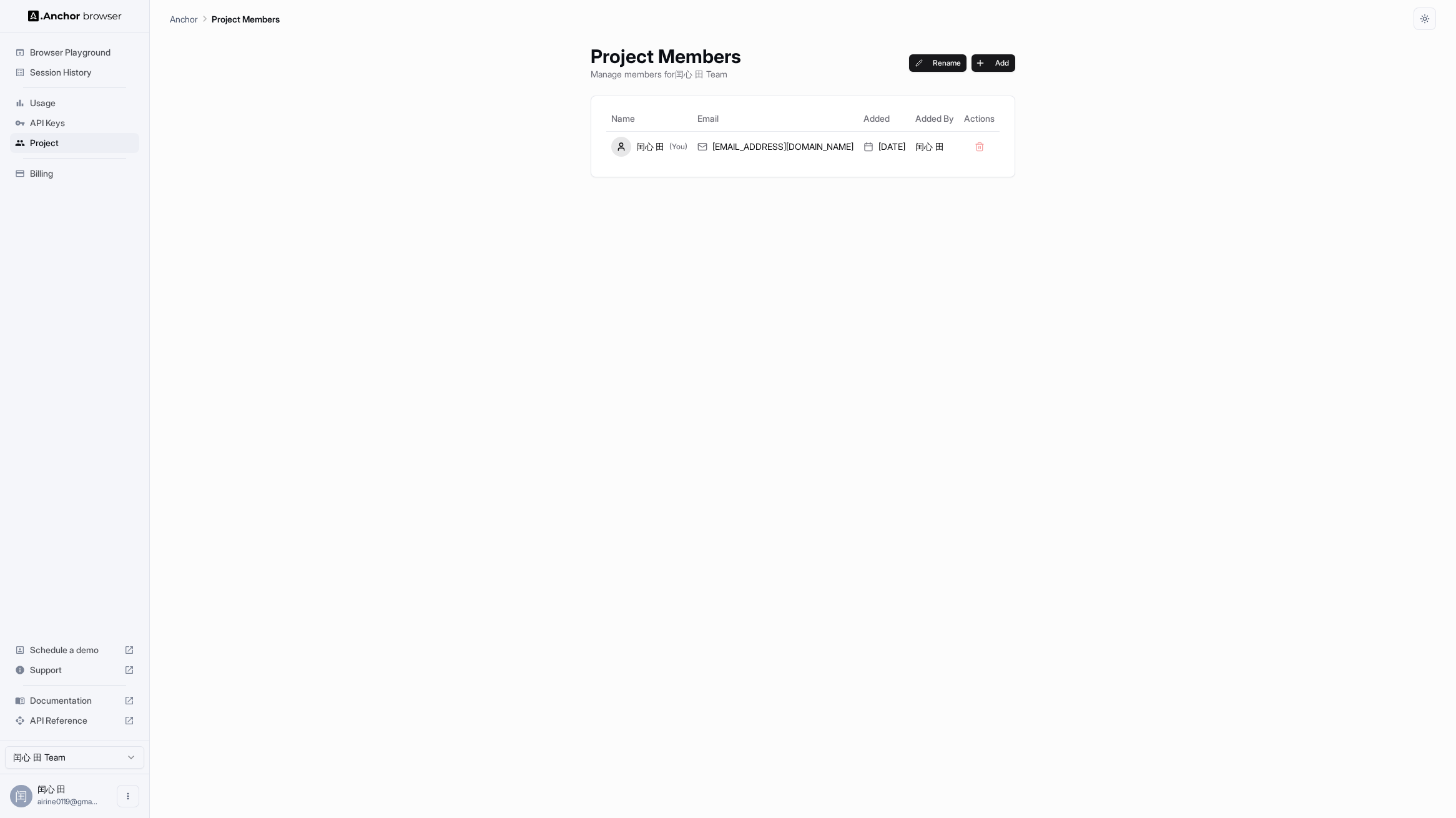
click at [64, 123] on span "API Keys" at bounding box center [82, 122] width 104 height 12
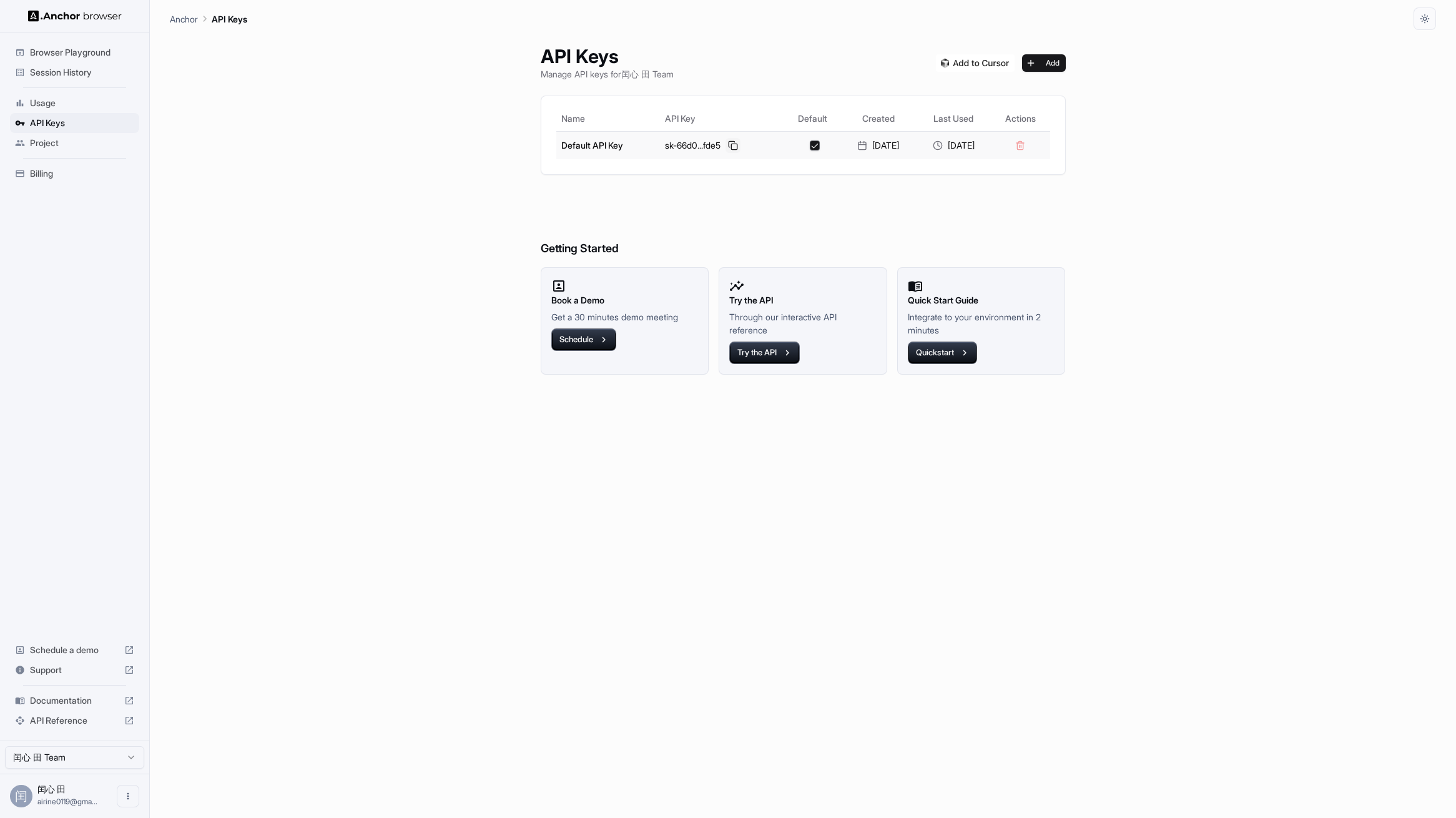
click at [727, 146] on button at bounding box center [733, 146] width 15 height 15
click at [259, 148] on div "API Keys Manage API keys for 闰心 田 Team Add Name API Key Default Created Last Us…" at bounding box center [803, 424] width 1267 height 788
click at [716, 144] on div "sk-66d0...fde5" at bounding box center [722, 146] width 114 height 15
click at [726, 144] on button at bounding box center [733, 146] width 15 height 15
